Goal: Transaction & Acquisition: Book appointment/travel/reservation

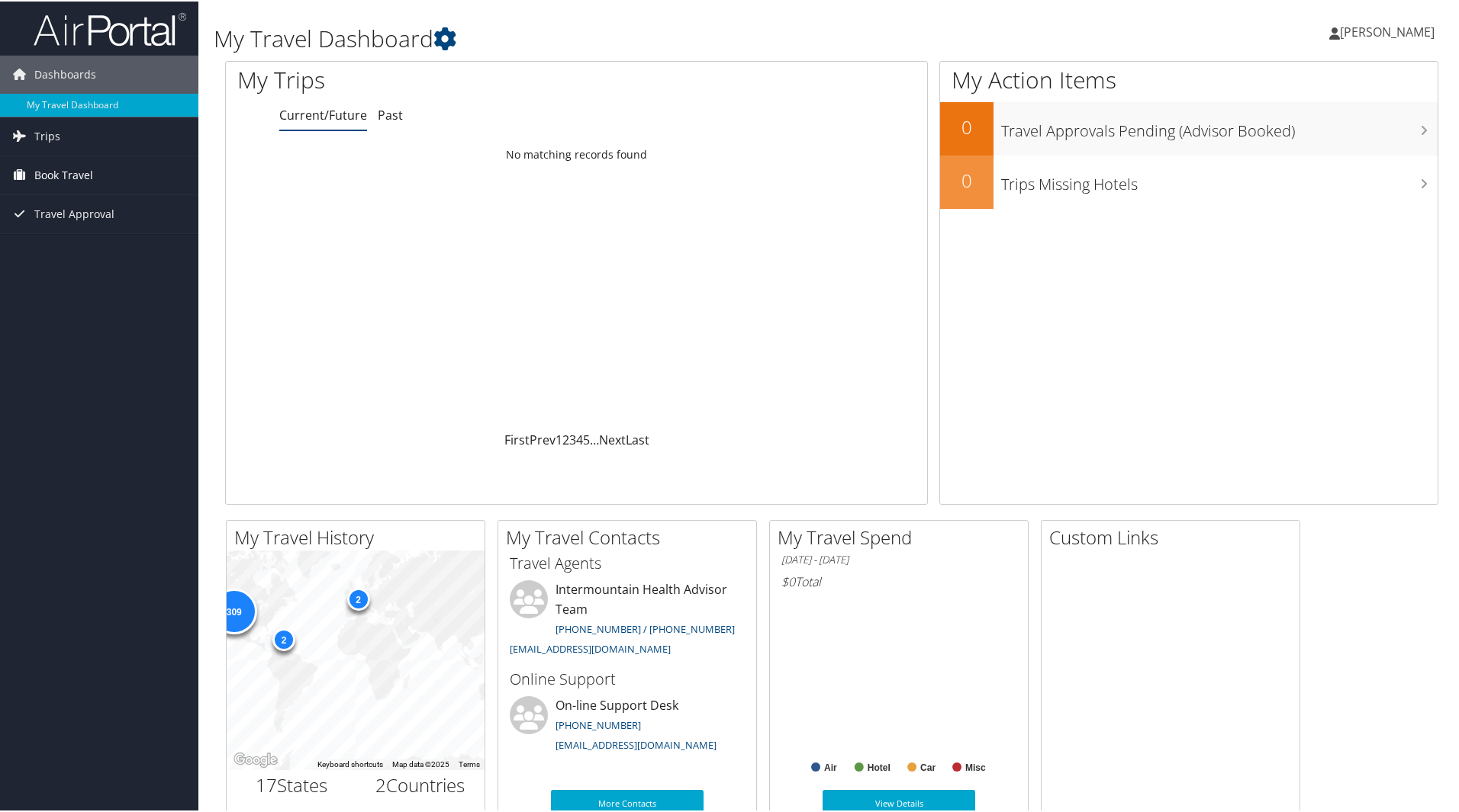
click at [78, 174] on span "Book Travel" at bounding box center [63, 174] width 59 height 38
click at [88, 244] on link "Book/Manage Online Trips" at bounding box center [99, 250] width 198 height 23
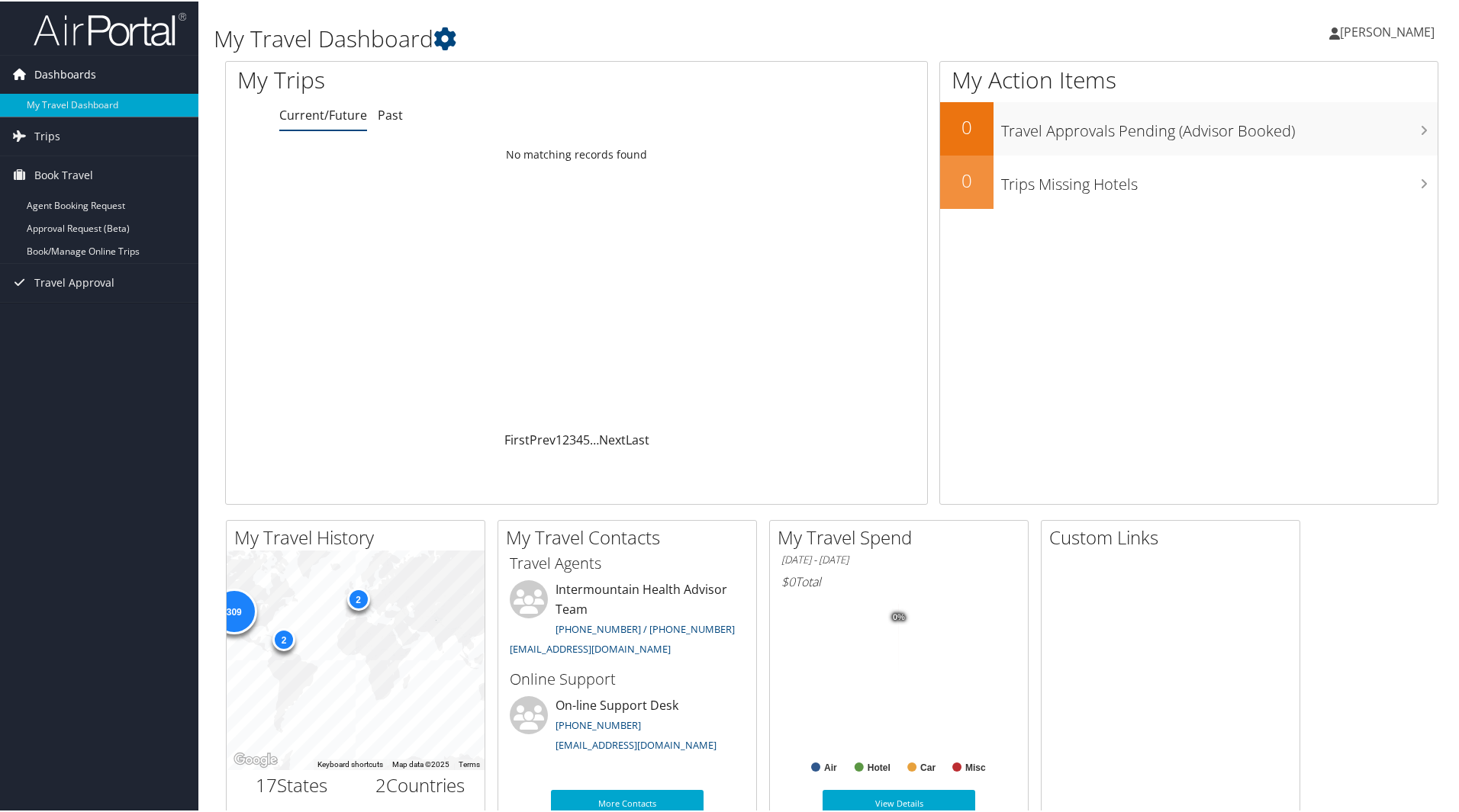
click at [96, 71] on link "Dashboards" at bounding box center [99, 73] width 198 height 38
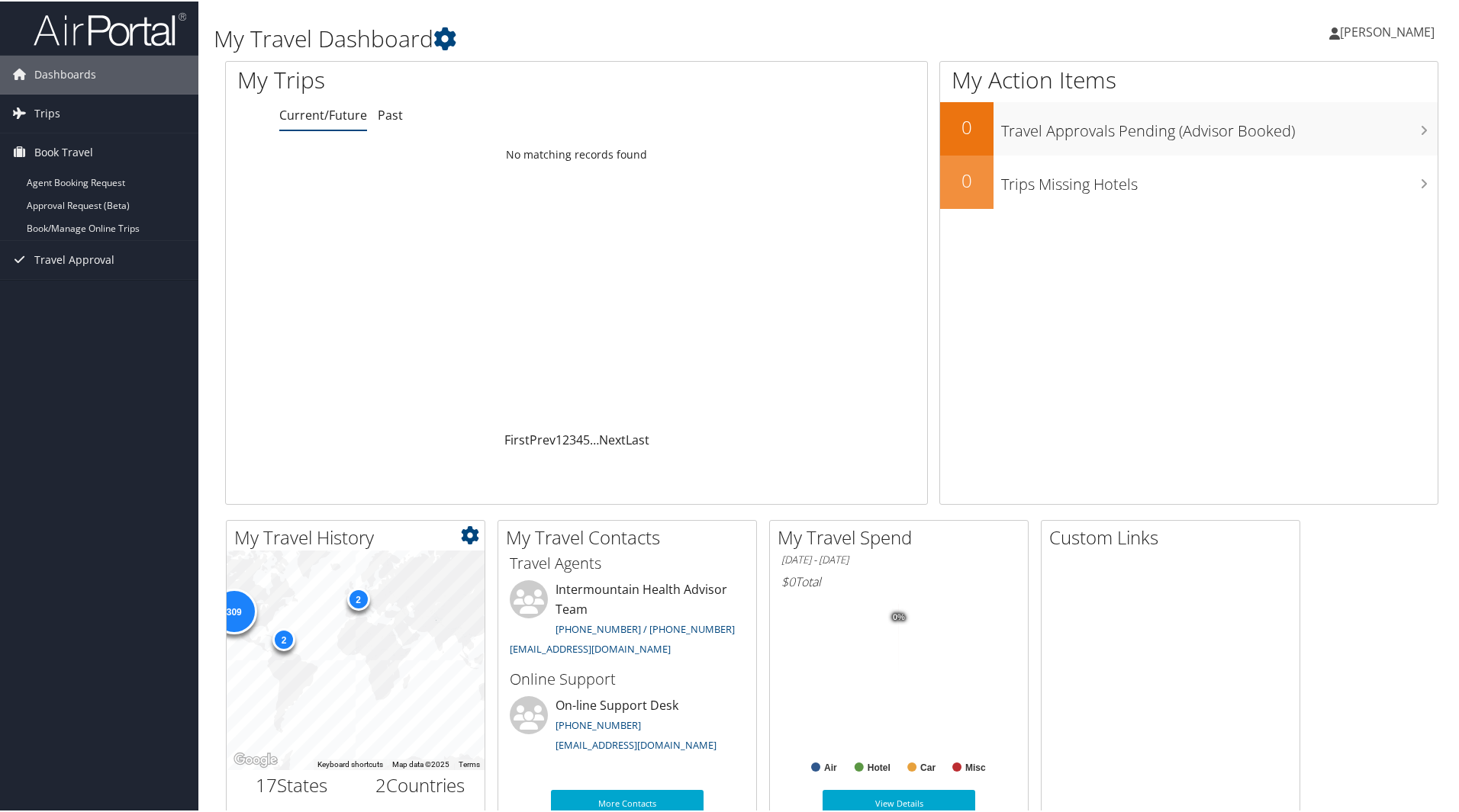
click at [452, 631] on div "309 2 2" at bounding box center [355, 659] width 258 height 220
